Goal: Ask a question

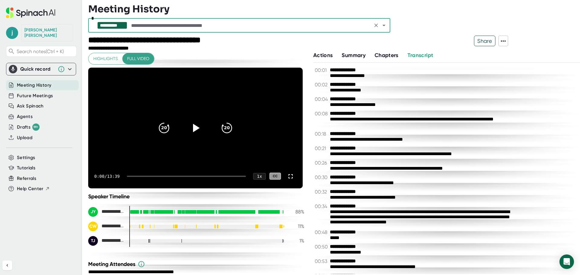
scroll to position [241, 0]
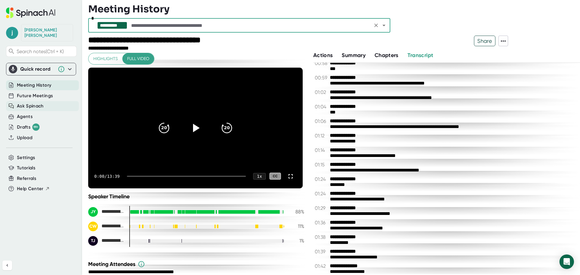
click at [51, 101] on div "Ask Spinach" at bounding box center [42, 106] width 73 height 10
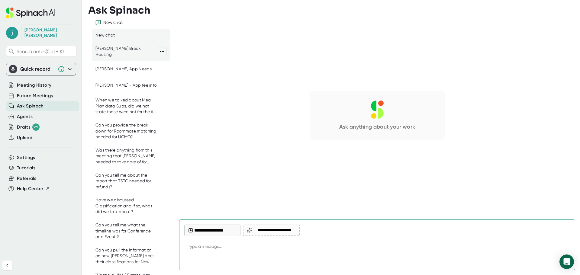
click at [117, 47] on div "[PERSON_NAME] Break Housing" at bounding box center [126, 52] width 62 height 12
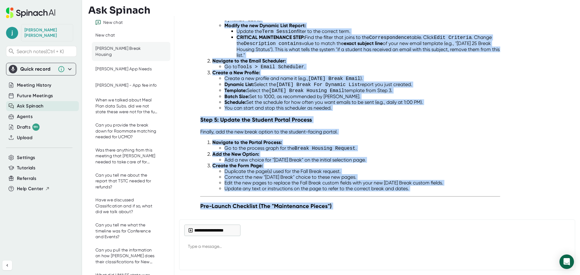
scroll to position [586, 0]
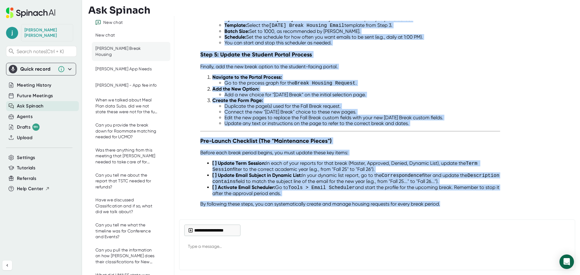
drag, startPoint x: 200, startPoint y: 135, endPoint x: 488, endPoint y: 195, distance: 294.6
click at [288, 184] on li "[ ] Activate Email Scheduler: Go to Tools > Email Scheduler and start the profi…" at bounding box center [356, 190] width 288 height 12
click at [287, 184] on li "[ ] Activate Email Scheduler: Go to Tools > Email Scheduler and start the profi…" at bounding box center [356, 190] width 288 height 12
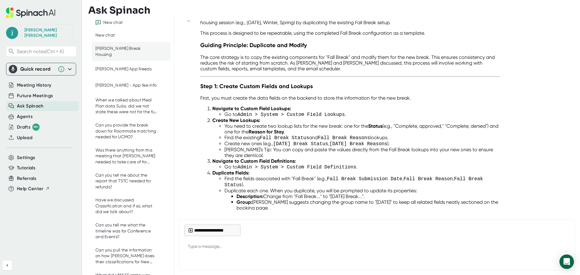
scroll to position [43, 0]
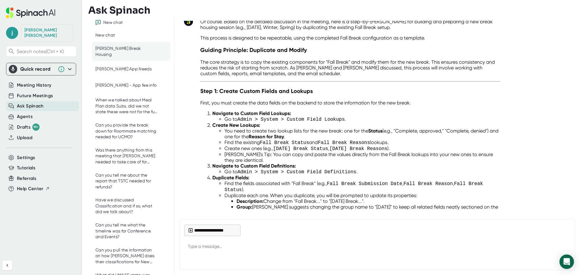
drag, startPoint x: 286, startPoint y: 178, endPoint x: 197, endPoint y: 94, distance: 122.8
copy div "Step 1: Create Custom Fields and Lookups First, you must create the data fields…"
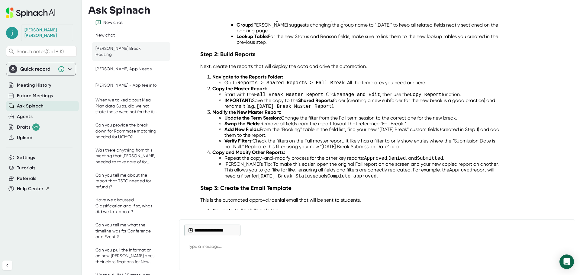
scroll to position [224, 0]
click at [227, 116] on strong "Update the Term Session:" at bounding box center [252, 119] width 56 height 6
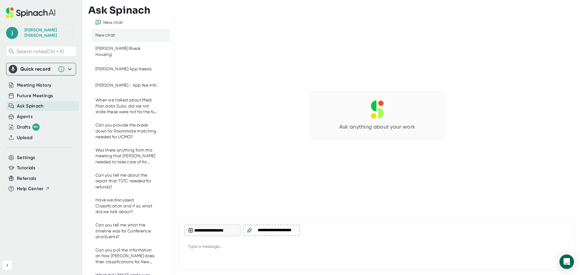
click at [366, 112] on div "Ask anything about your work" at bounding box center [377, 115] width 386 height 179
click at [274, 133] on div "Ask anything about your work" at bounding box center [377, 115] width 386 height 179
click at [123, 50] on div "[PERSON_NAME] Break Housing" at bounding box center [126, 52] width 62 height 12
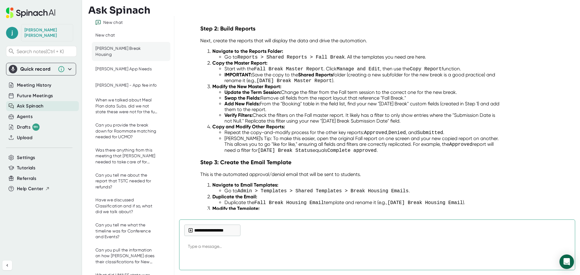
scroll to position [224, 0]
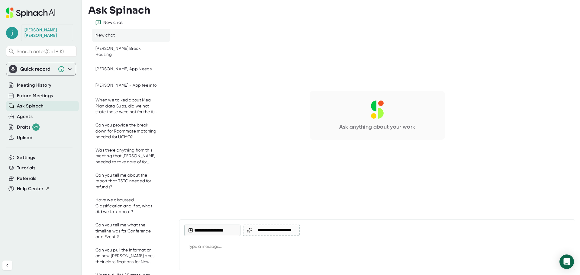
type textarea "x"
